Goal: Transaction & Acquisition: Purchase product/service

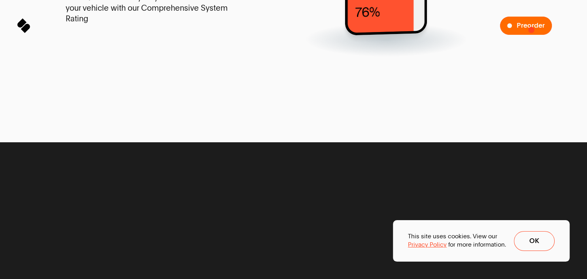
click at [532, 28] on span "Preorder" at bounding box center [531, 25] width 28 height 7
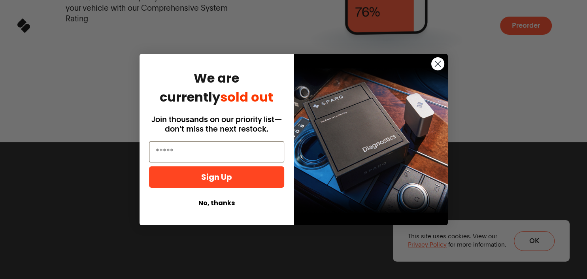
click at [435, 66] on circle "Close dialog" at bounding box center [437, 63] width 13 height 13
